Goal: Task Accomplishment & Management: Use online tool/utility

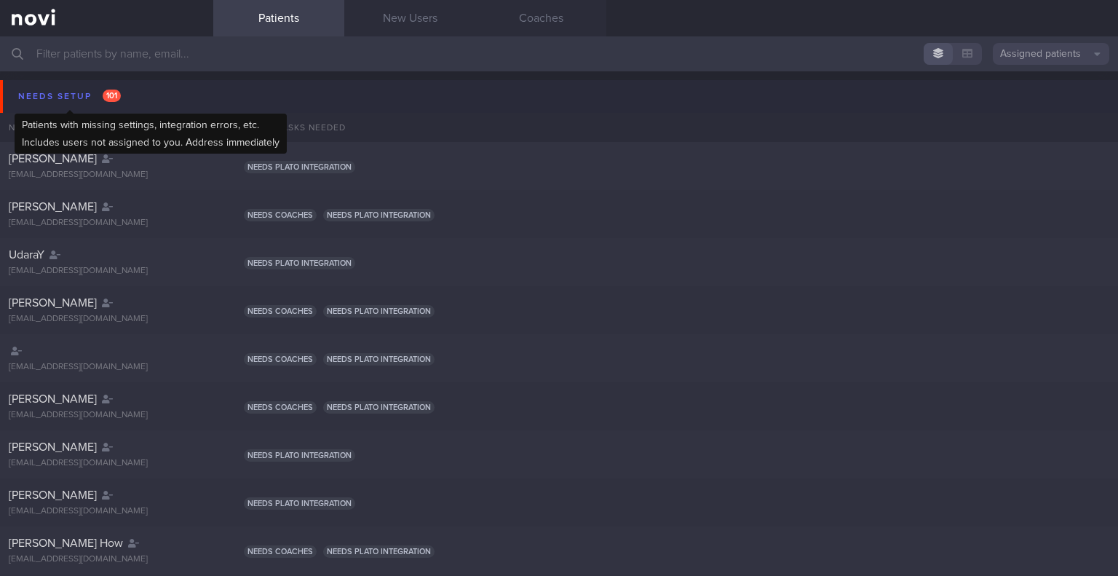
click at [70, 98] on div "Needs setup 101" at bounding box center [70, 97] width 110 height 20
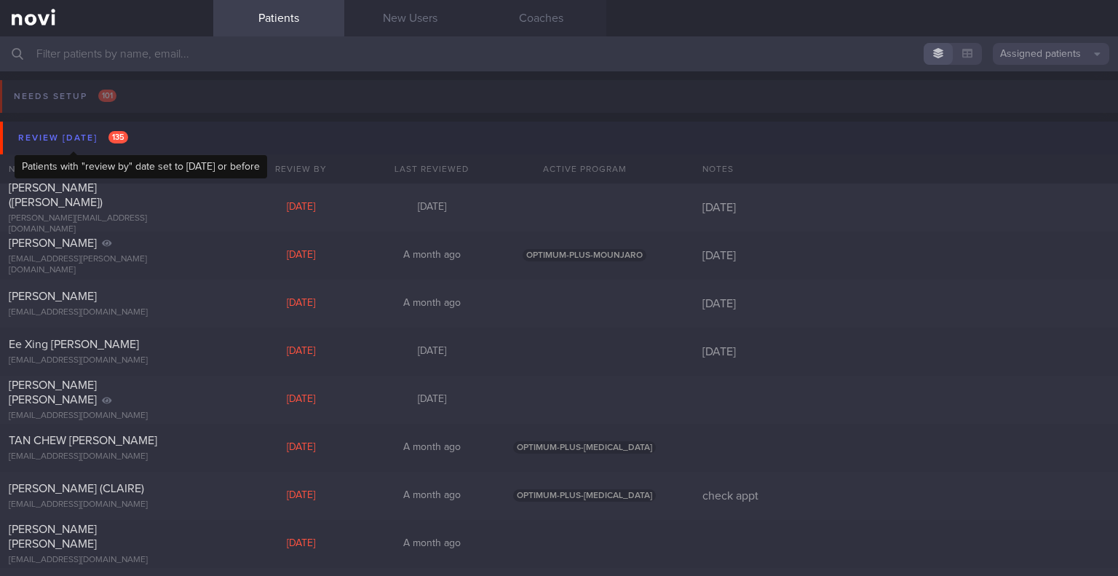
click at [74, 141] on div "Review [DATE] 135" at bounding box center [73, 138] width 117 height 20
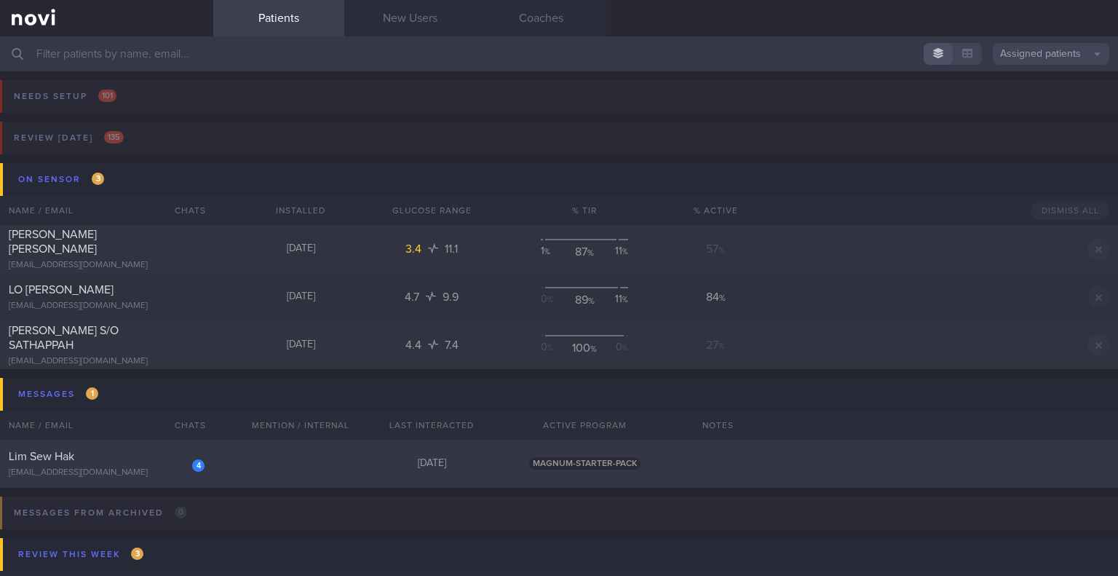
click at [114, 460] on div "Lim Sew Hak" at bounding box center [105, 456] width 192 height 15
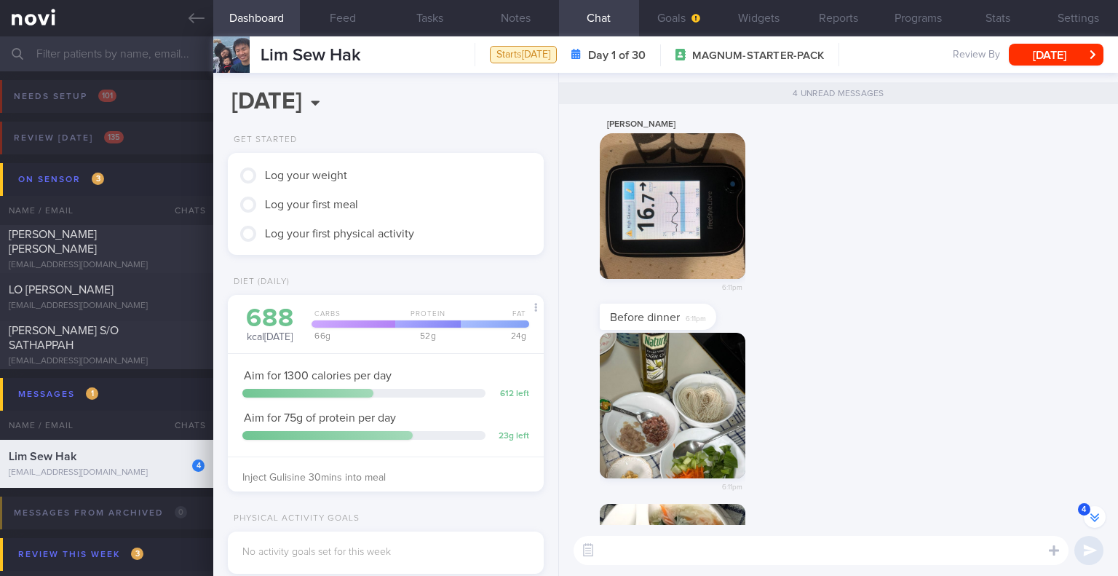
scroll to position [-154, 0]
click at [801, 278] on div "[PERSON_NAME] 6:11pm" at bounding box center [838, 210] width 541 height 188
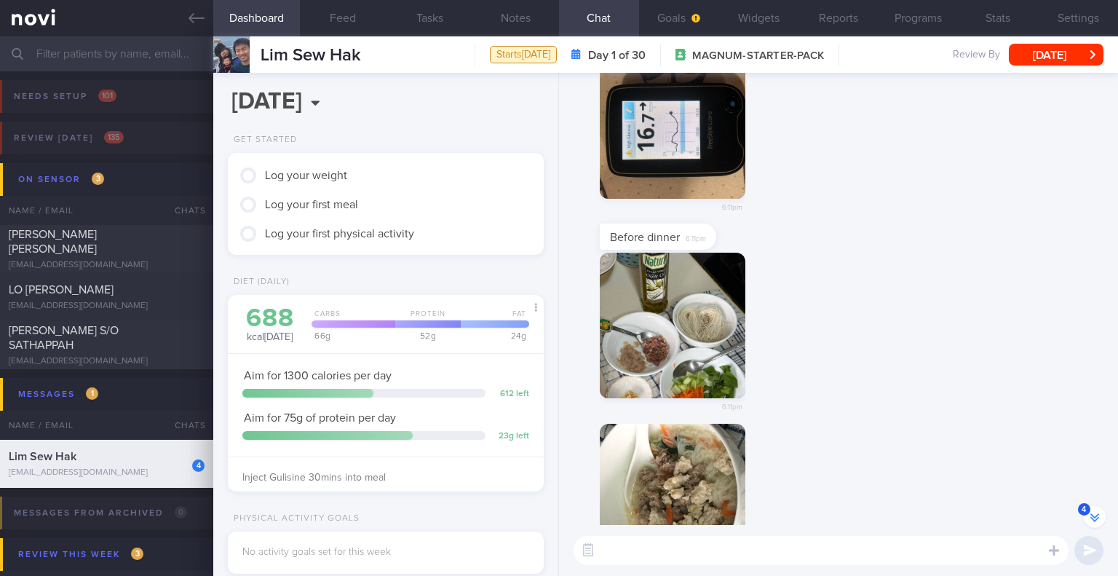
scroll to position [0, 0]
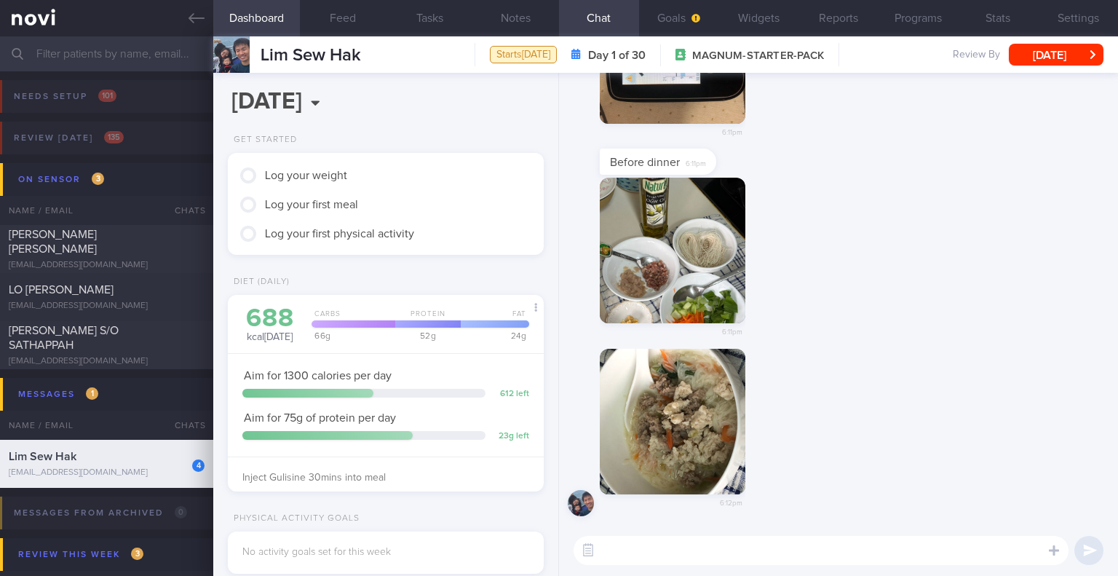
click at [678, 263] on button "button" at bounding box center [673, 251] width 146 height 146
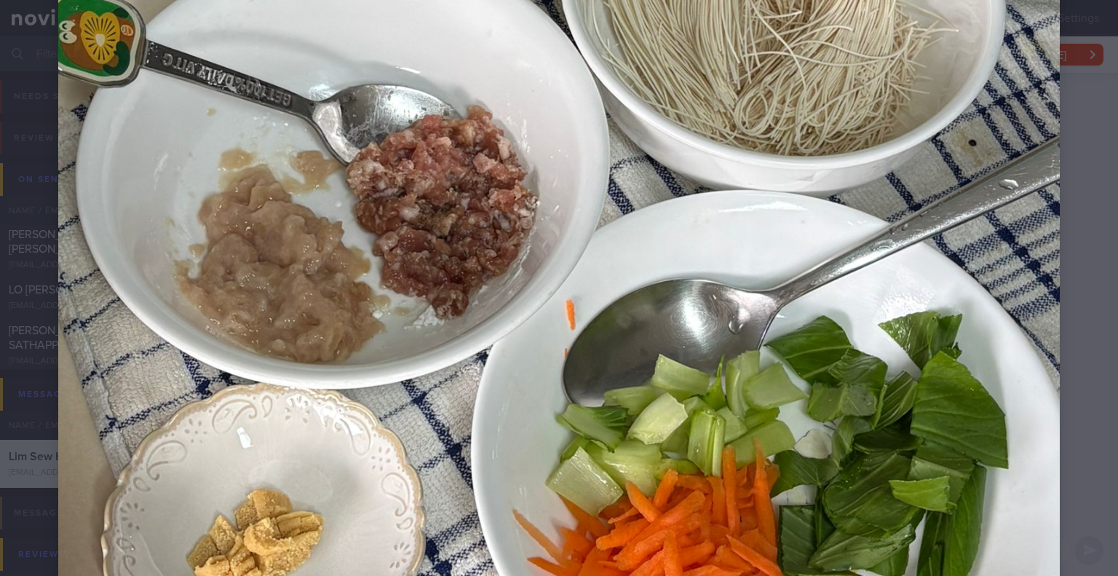
scroll to position [643, 0]
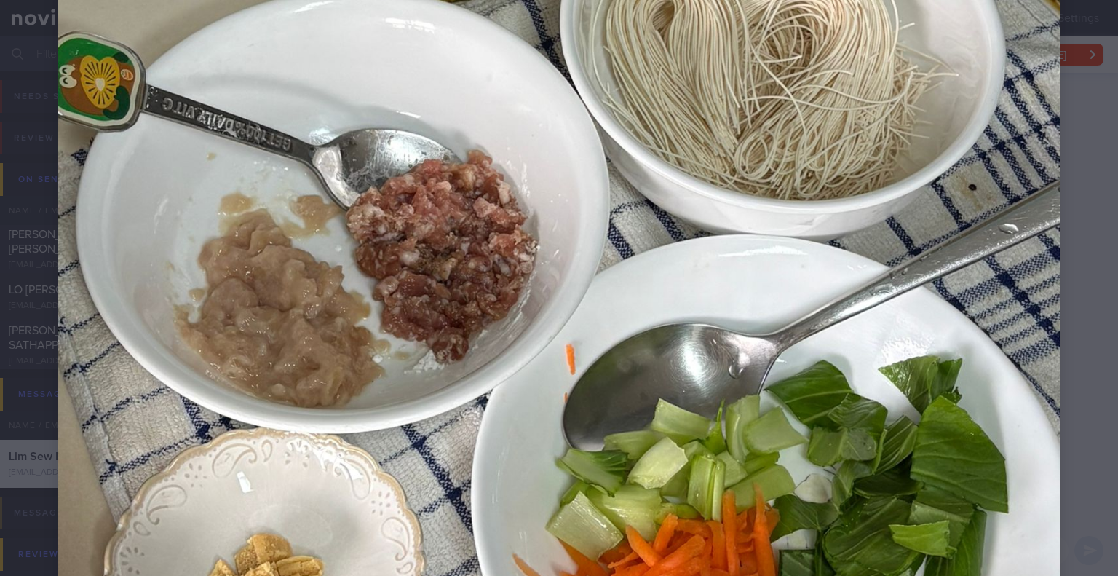
click at [1084, 246] on div at bounding box center [559, 83] width 1118 height 1452
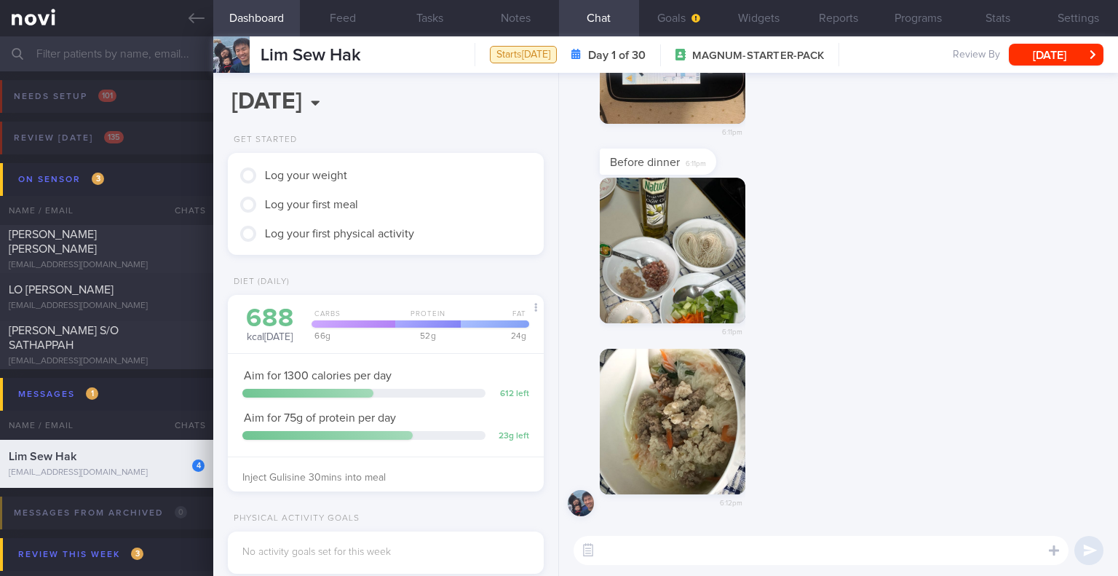
click at [703, 381] on button "button" at bounding box center [673, 422] width 146 height 146
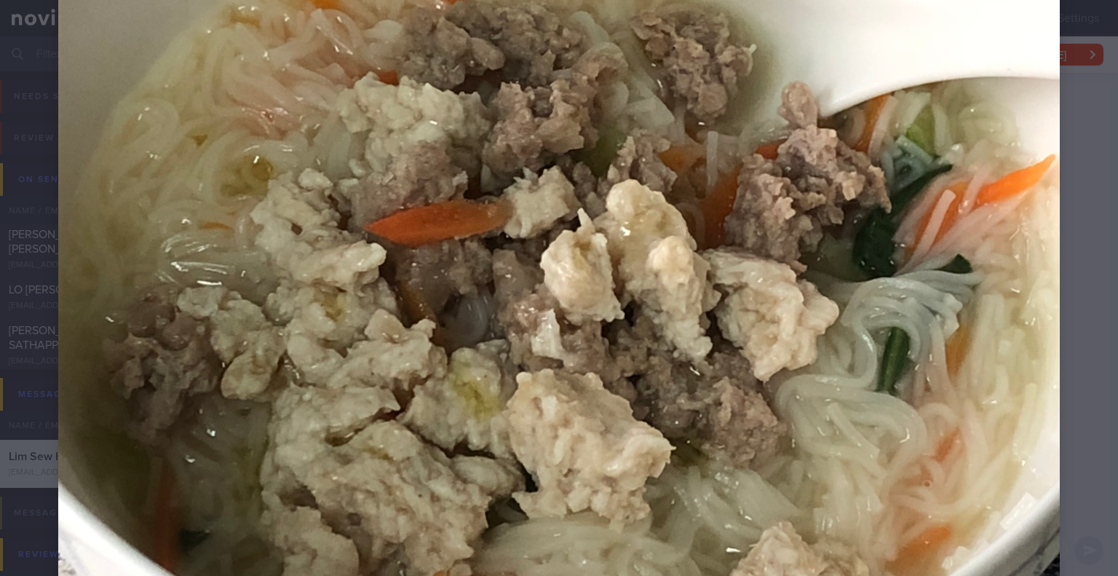
scroll to position [509, 0]
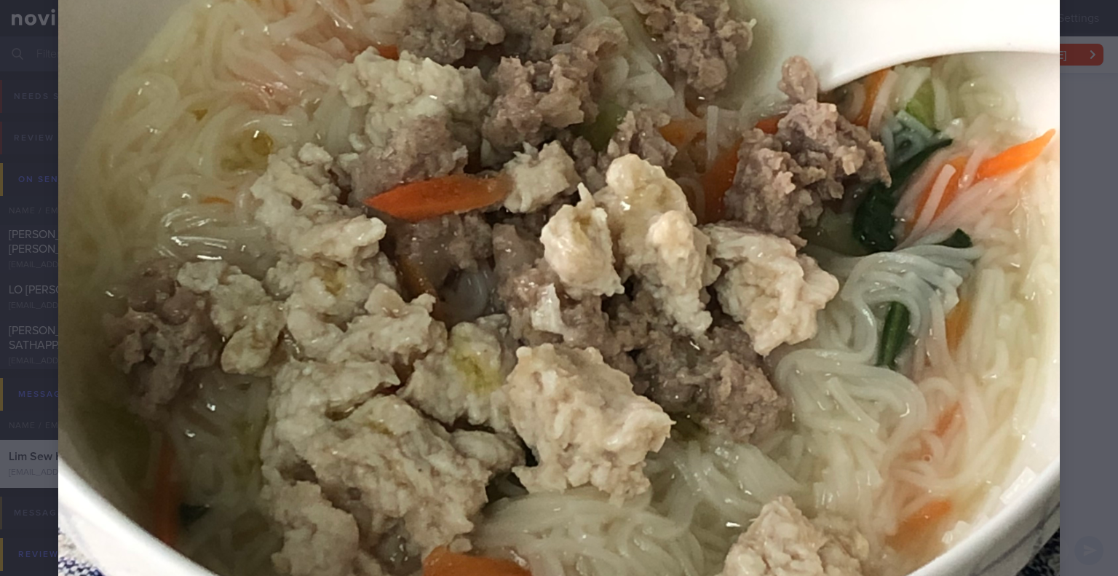
click at [1066, 192] on div at bounding box center [559, 217] width 1118 height 1452
